Goal: Transaction & Acquisition: Purchase product/service

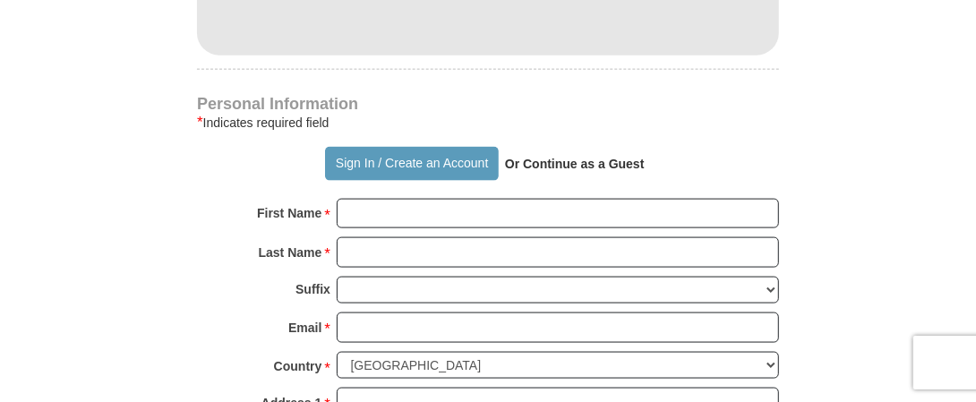
scroll to position [1200, 0]
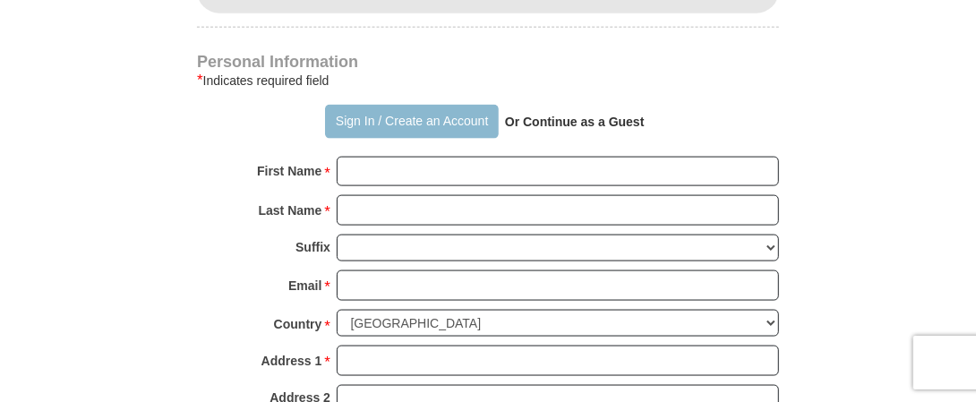
click at [405, 105] on button "Sign In / Create an Account" at bounding box center [411, 122] width 173 height 34
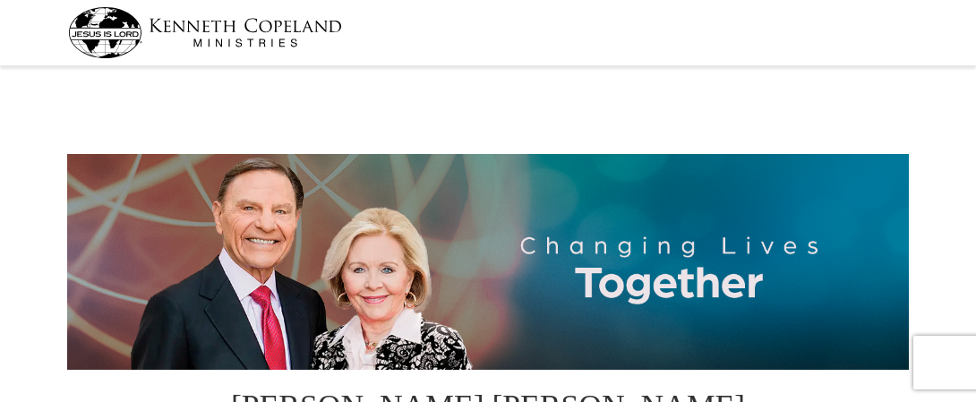
select select "[GEOGRAPHIC_DATA]"
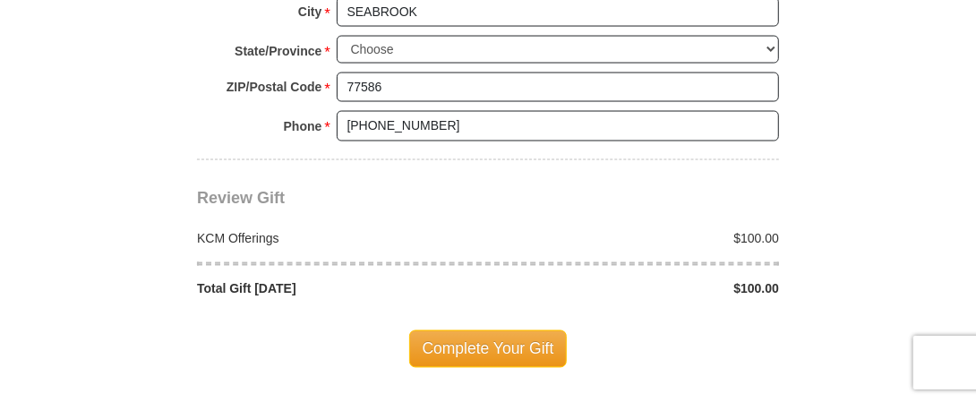
scroll to position [1532, 0]
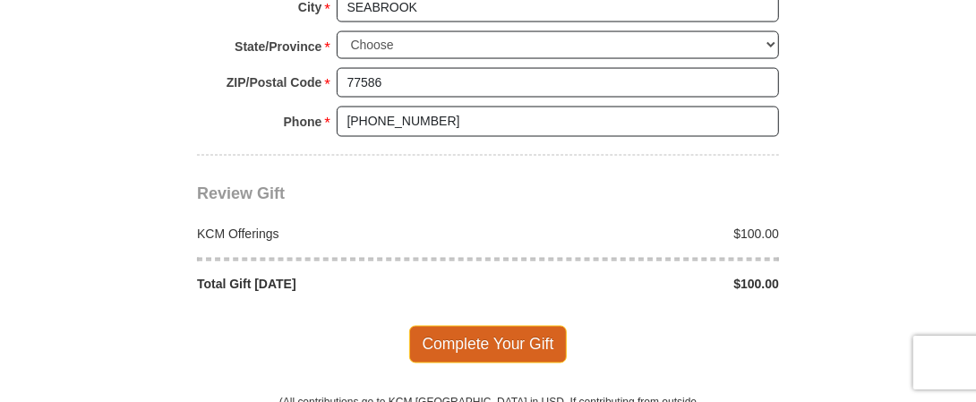
click at [471, 326] on span "Complete Your Gift" at bounding box center [488, 345] width 159 height 38
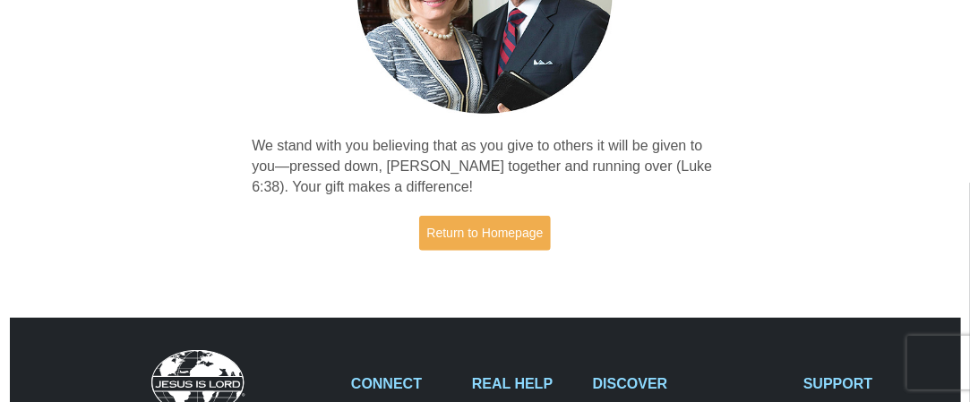
scroll to position [271, 0]
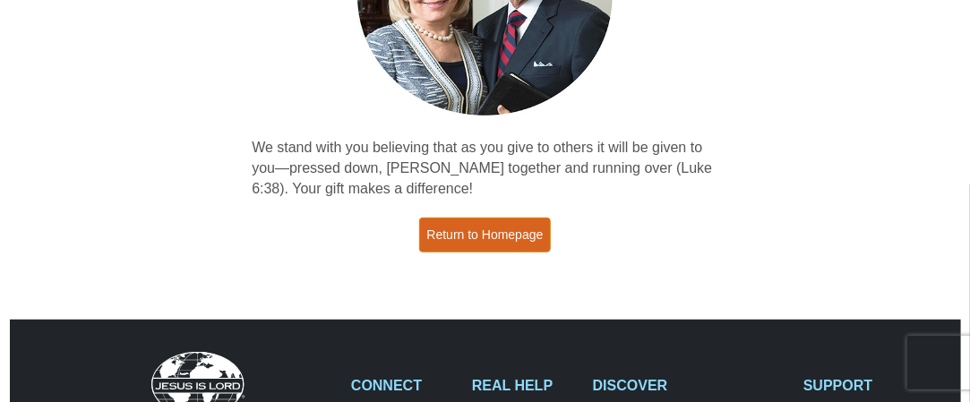
click at [487, 229] on link "Return to Homepage" at bounding box center [485, 235] width 133 height 35
